Goal: Task Accomplishment & Management: Complete application form

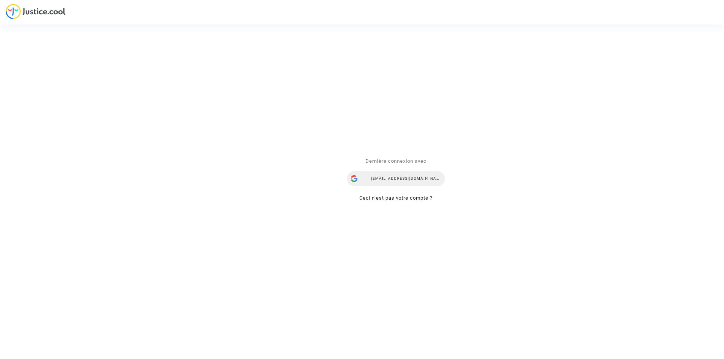
click at [384, 181] on div "[EMAIL_ADDRESS][DOMAIN_NAME]" at bounding box center [396, 178] width 98 height 15
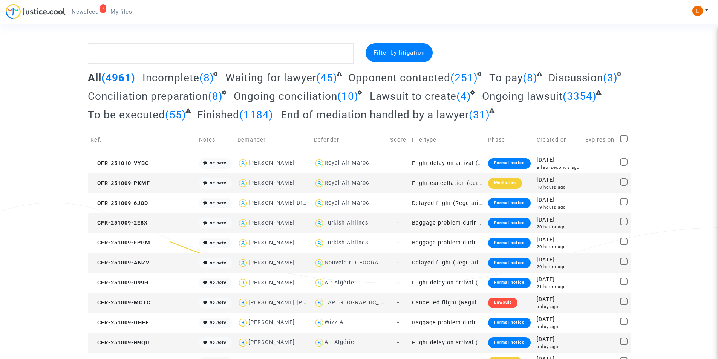
click at [126, 15] on link "My files" at bounding box center [121, 11] width 34 height 11
click at [499, 164] on div "Formal notice" at bounding box center [509, 163] width 43 height 11
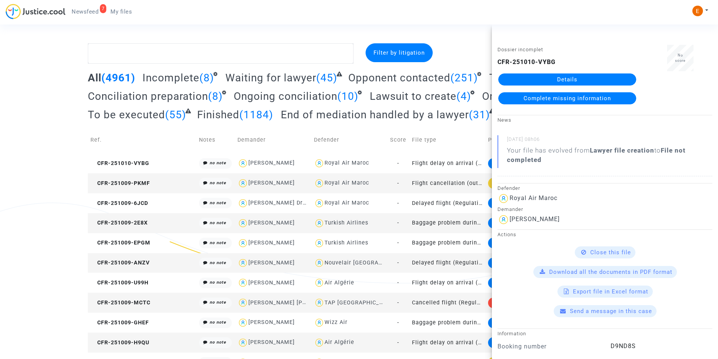
click at [586, 81] on link "Details" at bounding box center [567, 79] width 138 height 12
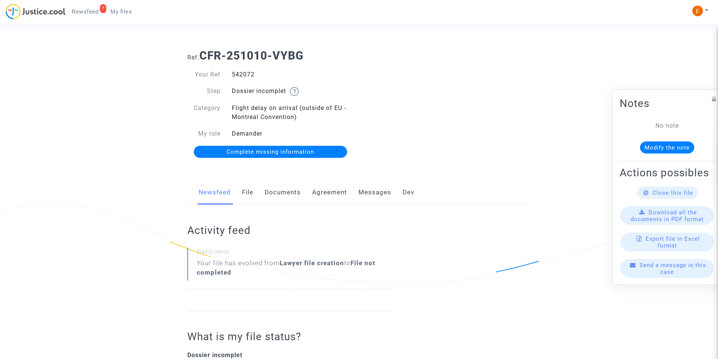
click at [303, 155] on span "Complete missing information" at bounding box center [269, 151] width 87 height 7
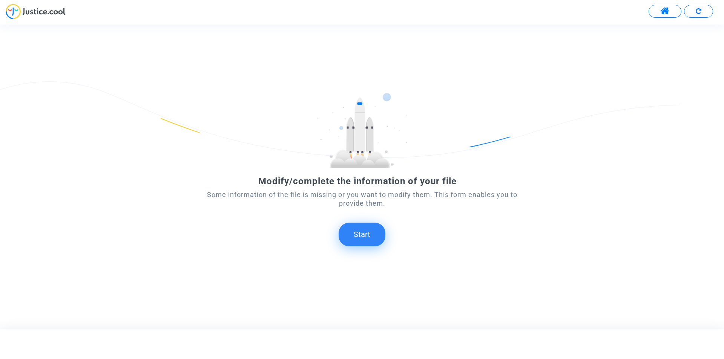
click at [370, 232] on button "Start" at bounding box center [361, 234] width 47 height 23
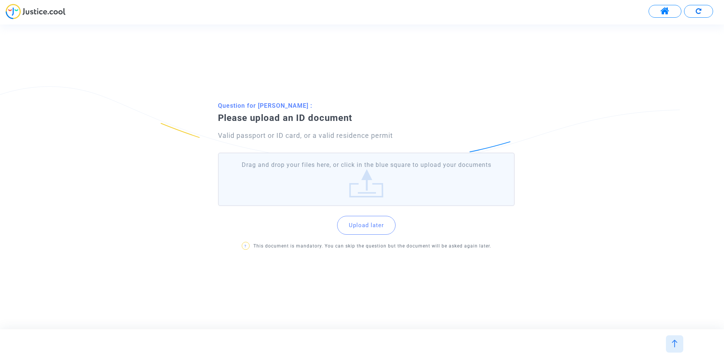
click at [366, 174] on label "Drag and drop your files here, or click in the blue square to upload your docum…" at bounding box center [366, 180] width 297 height 54
click at [0, 0] on input "Drag and drop your files here, or click in the blue square to upload your docum…" at bounding box center [0, 0] width 0 height 0
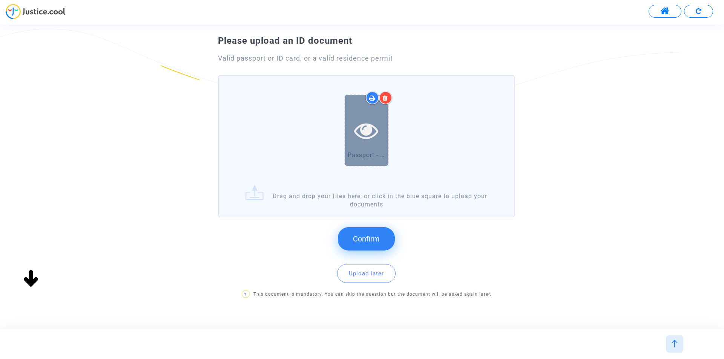
scroll to position [61, 0]
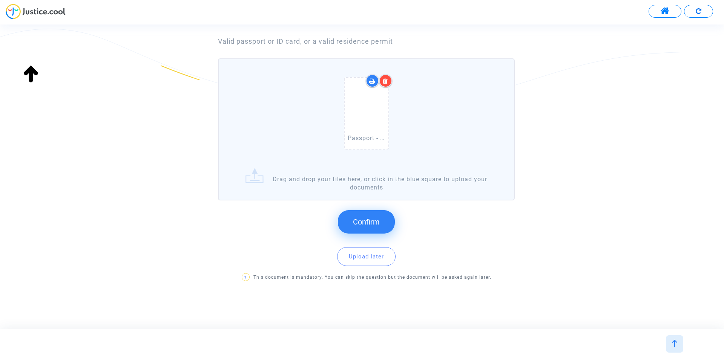
click at [352, 228] on button "Confirm" at bounding box center [366, 221] width 57 height 23
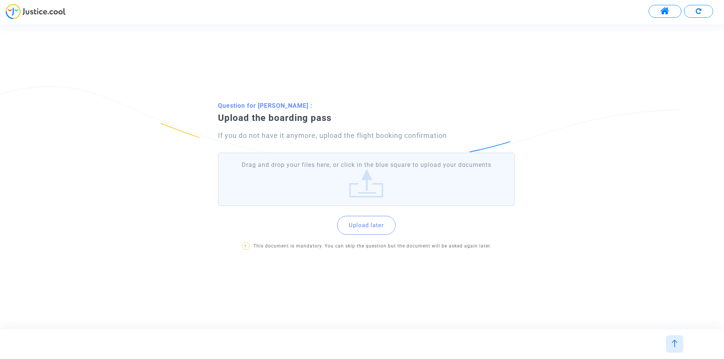
click at [374, 192] on label "Drag and drop your files here, or click in the blue square to upload your docum…" at bounding box center [366, 180] width 297 height 54
click at [0, 0] on input "Drag and drop your files here, or click in the blue square to upload your docum…" at bounding box center [0, 0] width 0 height 0
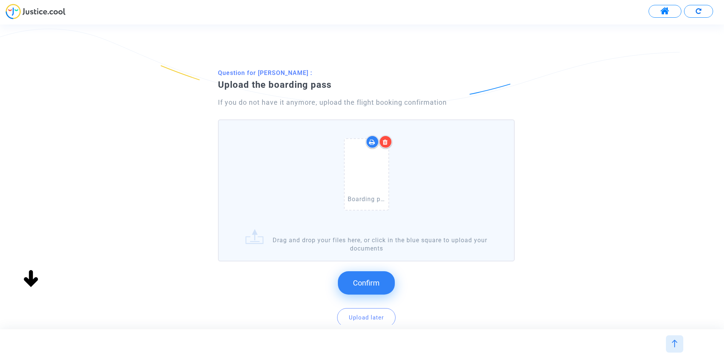
click at [362, 278] on button "Confirm" at bounding box center [366, 282] width 57 height 23
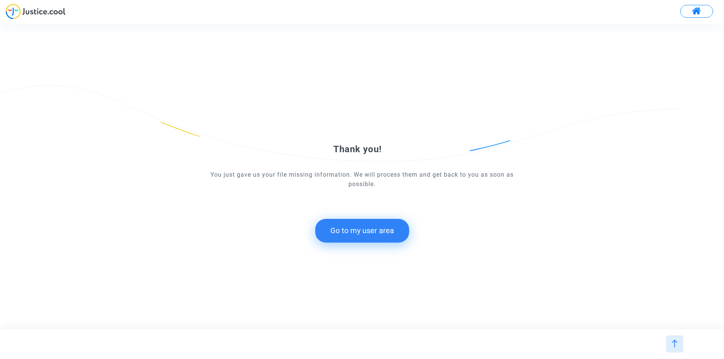
click at [346, 239] on button "Go to my user area" at bounding box center [362, 230] width 94 height 23
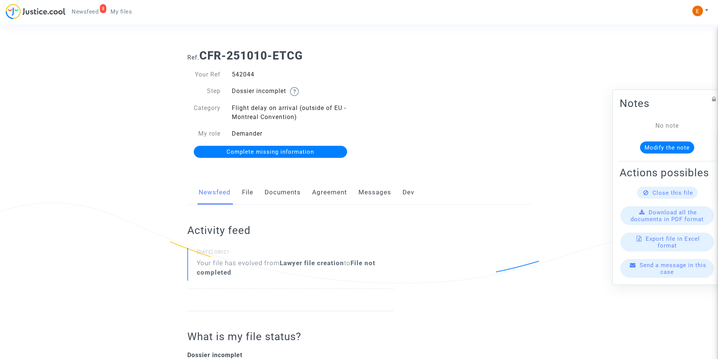
click at [277, 194] on link "Documents" at bounding box center [283, 192] width 36 height 25
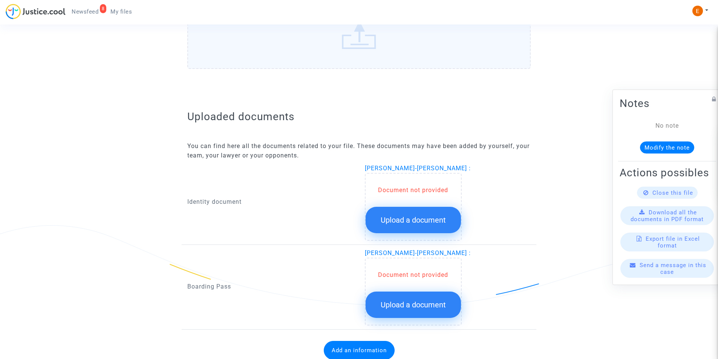
scroll to position [404, 0]
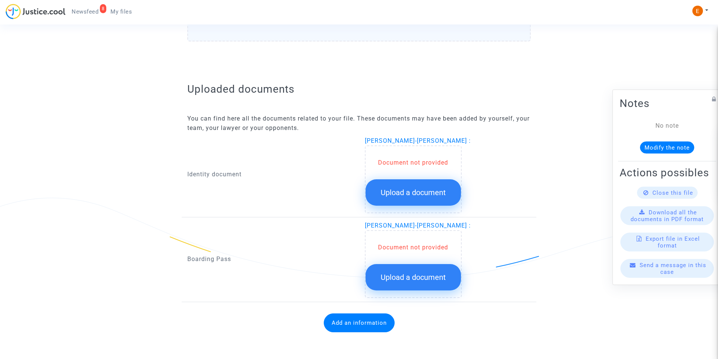
click at [442, 191] on span "Upload a document" at bounding box center [413, 192] width 65 height 9
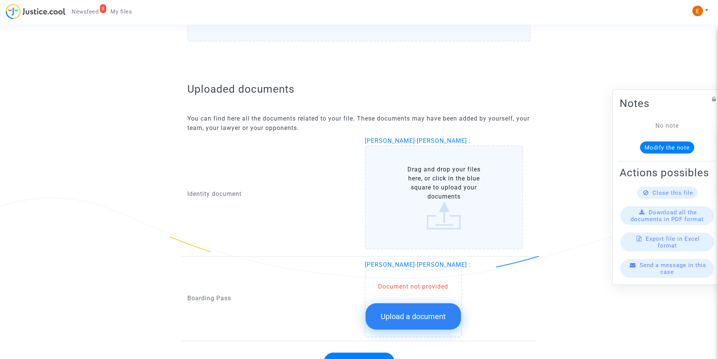
click at [461, 198] on label "Drag and drop your files here, or click in the blue square to upload your docum…" at bounding box center [444, 197] width 159 height 104
click at [0, 0] on input "Drag and drop your files here, or click in the blue square to upload your docum…" at bounding box center [0, 0] width 0 height 0
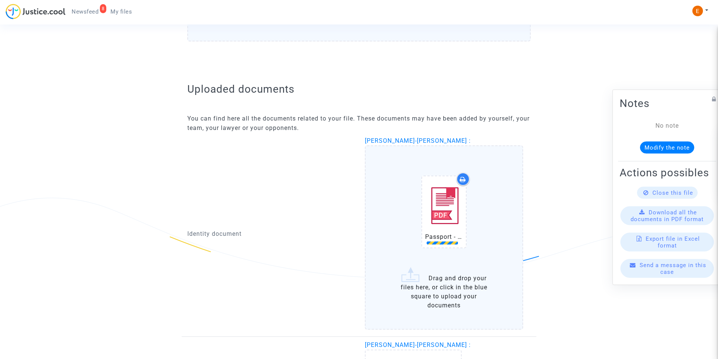
scroll to position [524, 0]
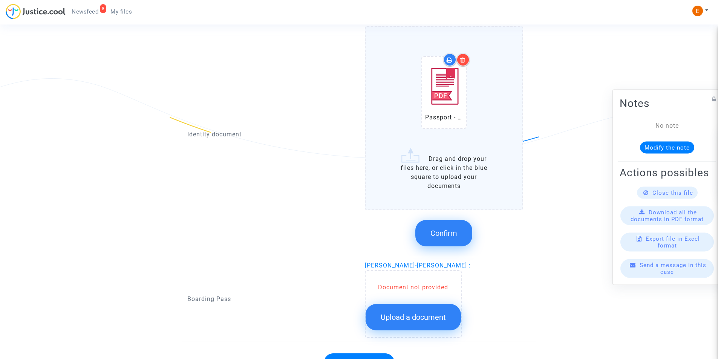
click at [442, 235] on span "Confirm" at bounding box center [443, 233] width 27 height 9
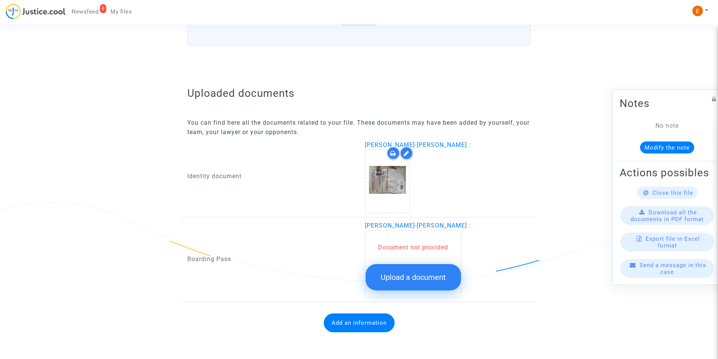
scroll to position [400, 0]
click at [425, 277] on span "Upload a document" at bounding box center [413, 277] width 65 height 9
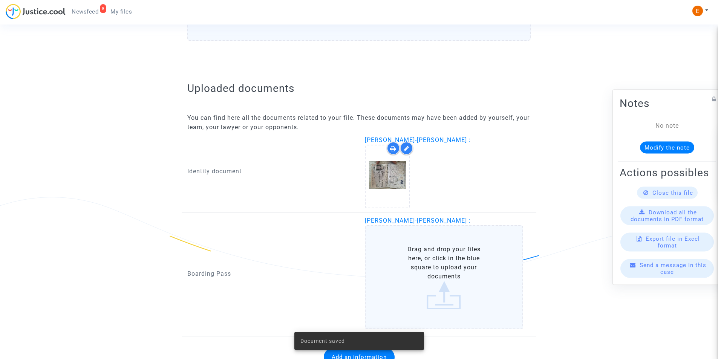
scroll to position [439, 0]
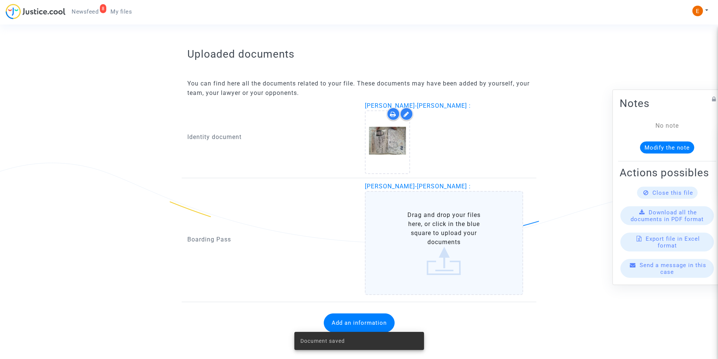
click at [447, 242] on label "Drag and drop your files here, or click in the blue square to upload your docum…" at bounding box center [444, 243] width 159 height 104
click at [0, 0] on input "Drag and drop your files here, or click in the blue square to upload your docum…" at bounding box center [0, 0] width 0 height 0
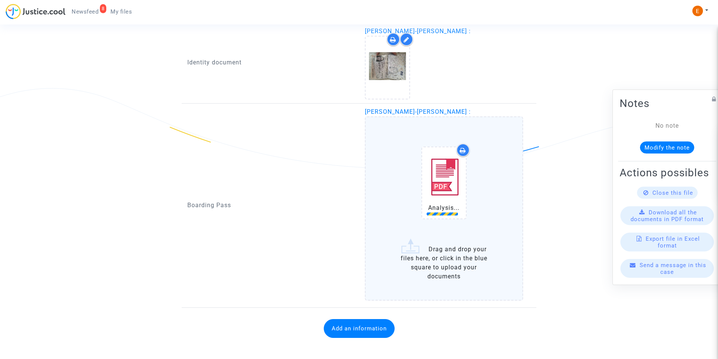
scroll to position [520, 0]
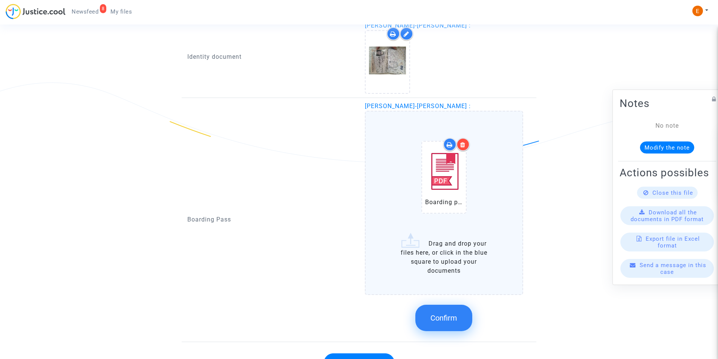
click at [461, 314] on button "Confirm" at bounding box center [443, 318] width 57 height 26
